Goal: Task Accomplishment & Management: Manage account settings

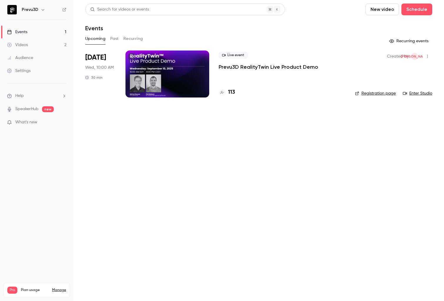
click at [41, 10] on icon "button" at bounding box center [43, 9] width 5 height 5
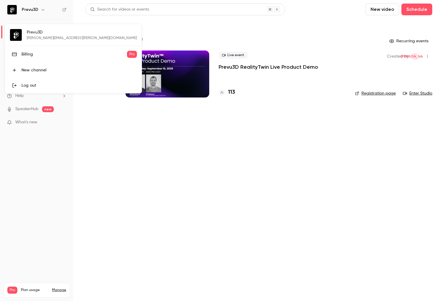
click at [37, 56] on div "Billing" at bounding box center [74, 54] width 106 height 6
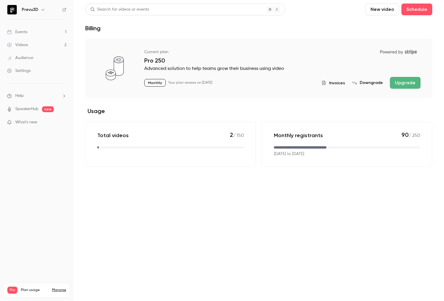
click at [341, 145] on div "Monthly registrants 90 / 250 [DATE] to [DATE]" at bounding box center [347, 144] width 171 height 45
click at [337, 87] on div "Invoices Downgrade Upgrade" at bounding box center [371, 83] width 99 height 12
click at [337, 84] on span "Invoices" at bounding box center [337, 83] width 16 height 6
